Goal: Find specific page/section

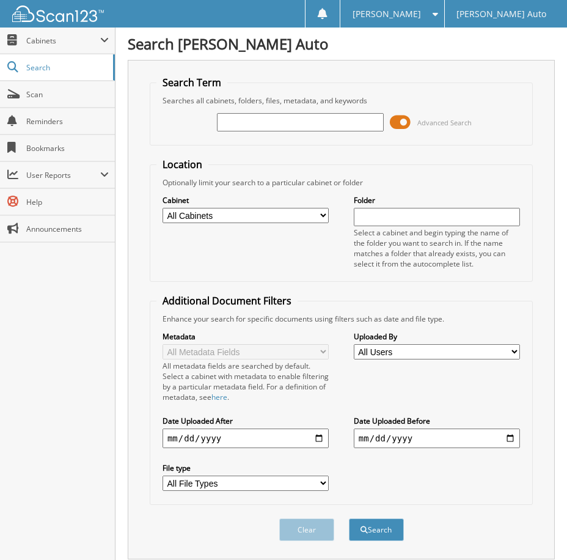
click at [246, 118] on input "text" at bounding box center [300, 122] width 166 height 18
paste input "472312"
type input "472312"
click at [366, 526] on span "submit" at bounding box center [364, 529] width 7 height 7
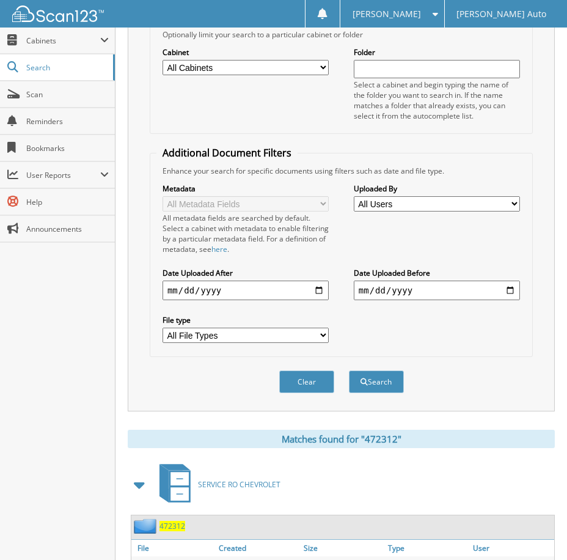
scroll to position [215, 0]
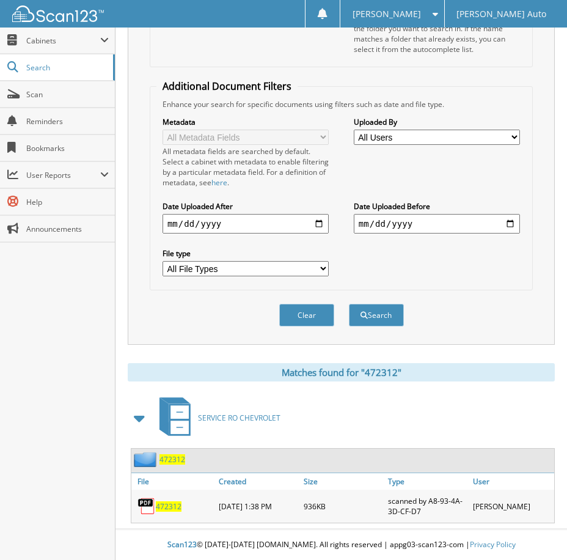
click at [168, 508] on span "472312" at bounding box center [169, 506] width 26 height 10
